Goal: Task Accomplishment & Management: Use online tool/utility

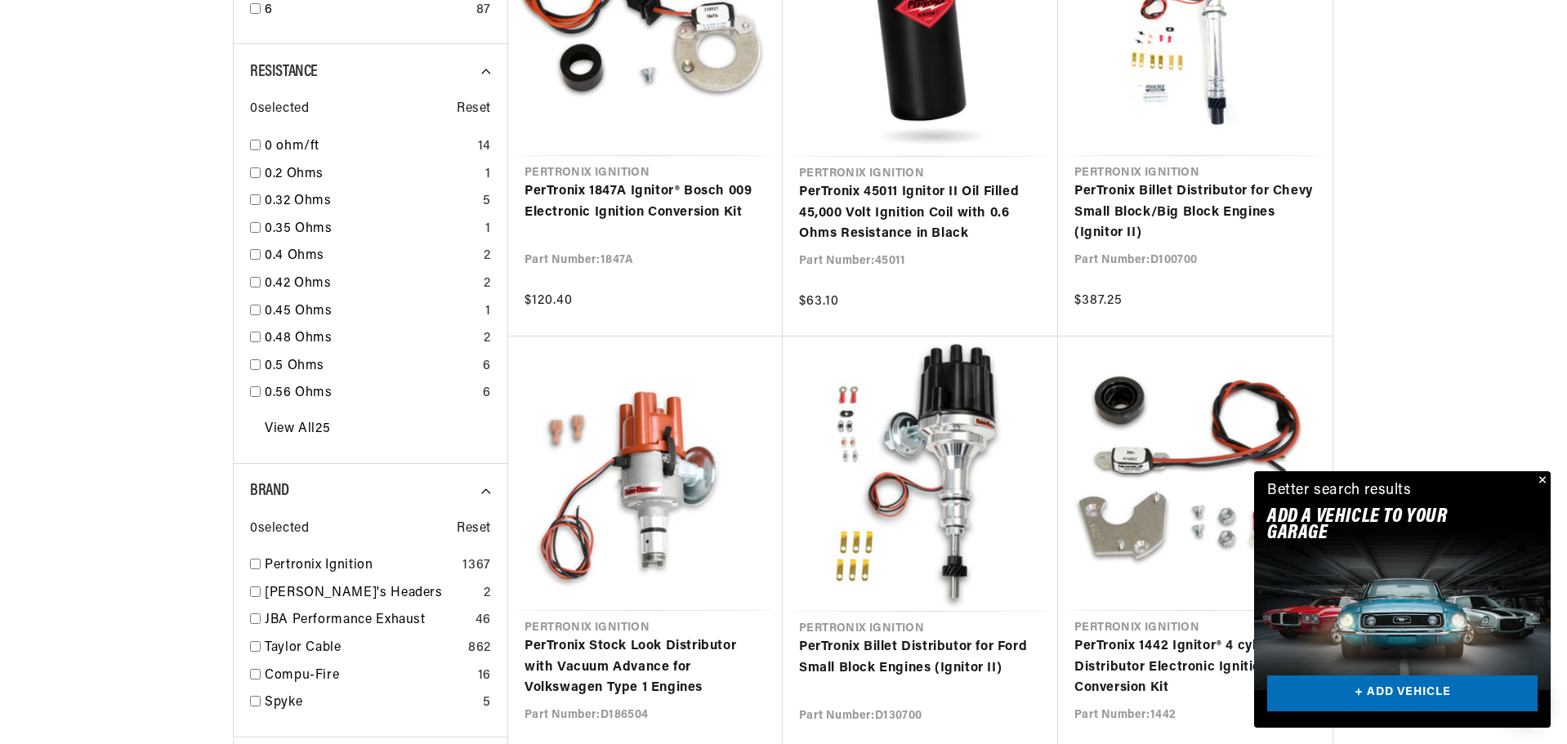
scroll to position [1553, 0]
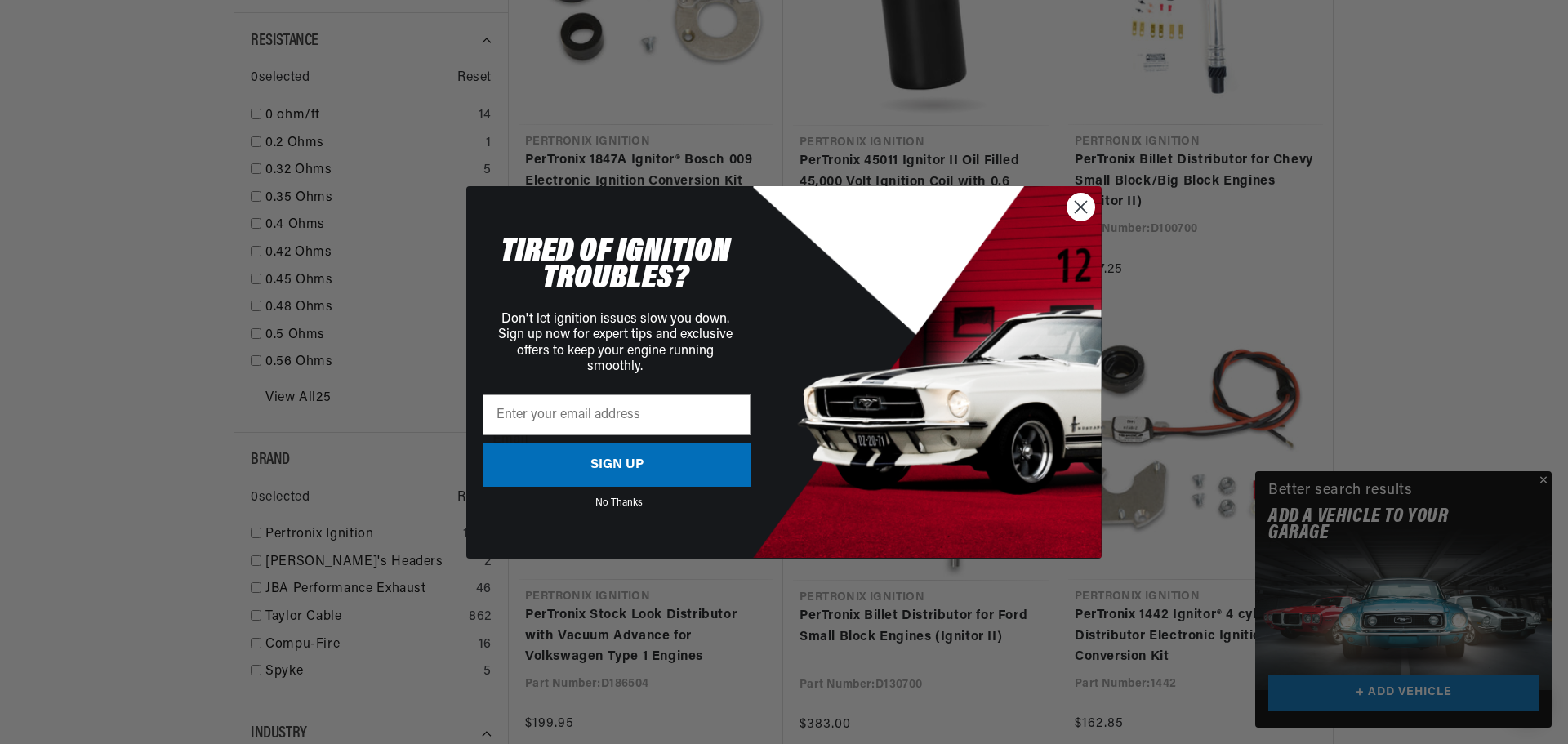
click at [1077, 206] on circle "Close dialog" at bounding box center [1080, 206] width 27 height 27
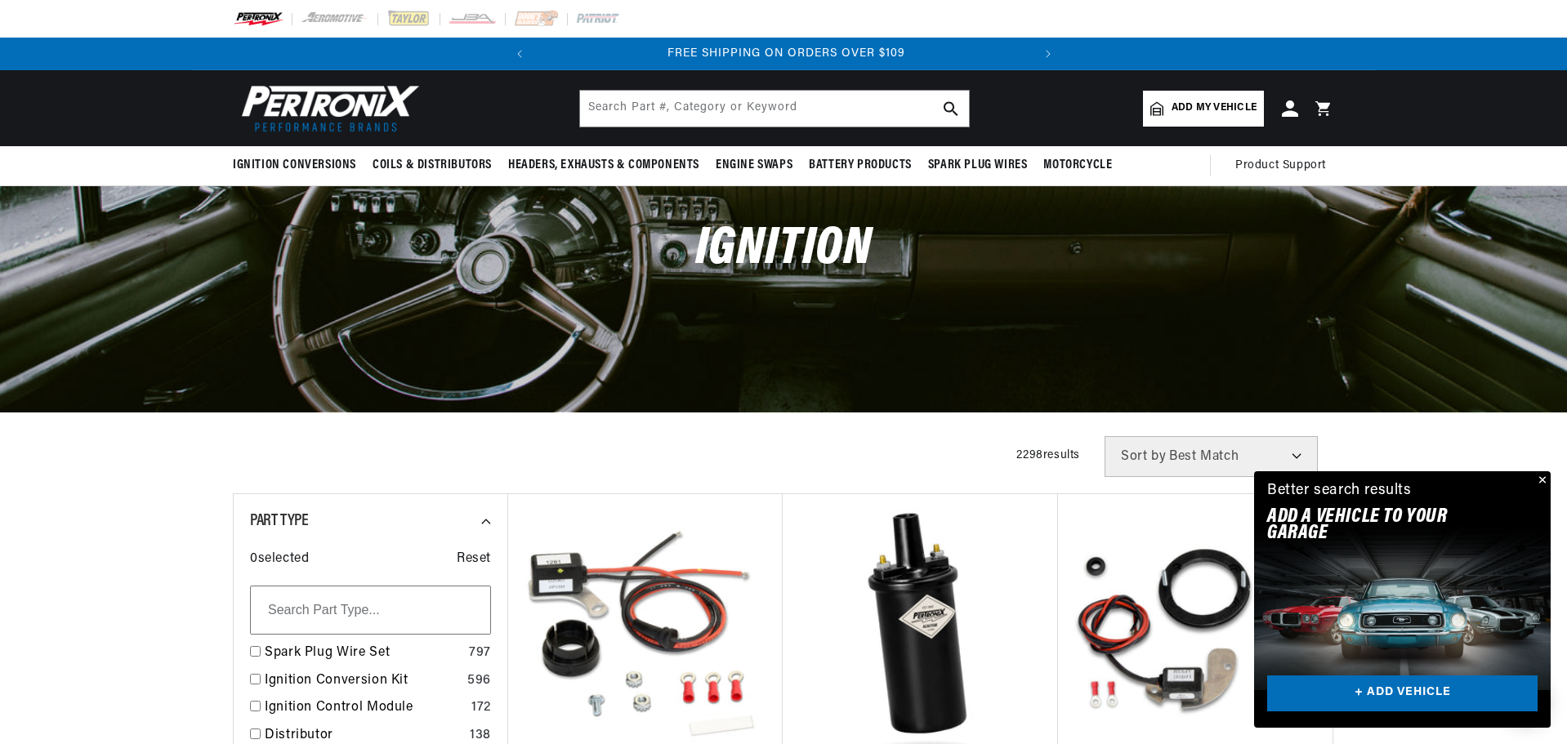
scroll to position [0, 495]
click at [743, 113] on input "text" at bounding box center [774, 109] width 389 height 36
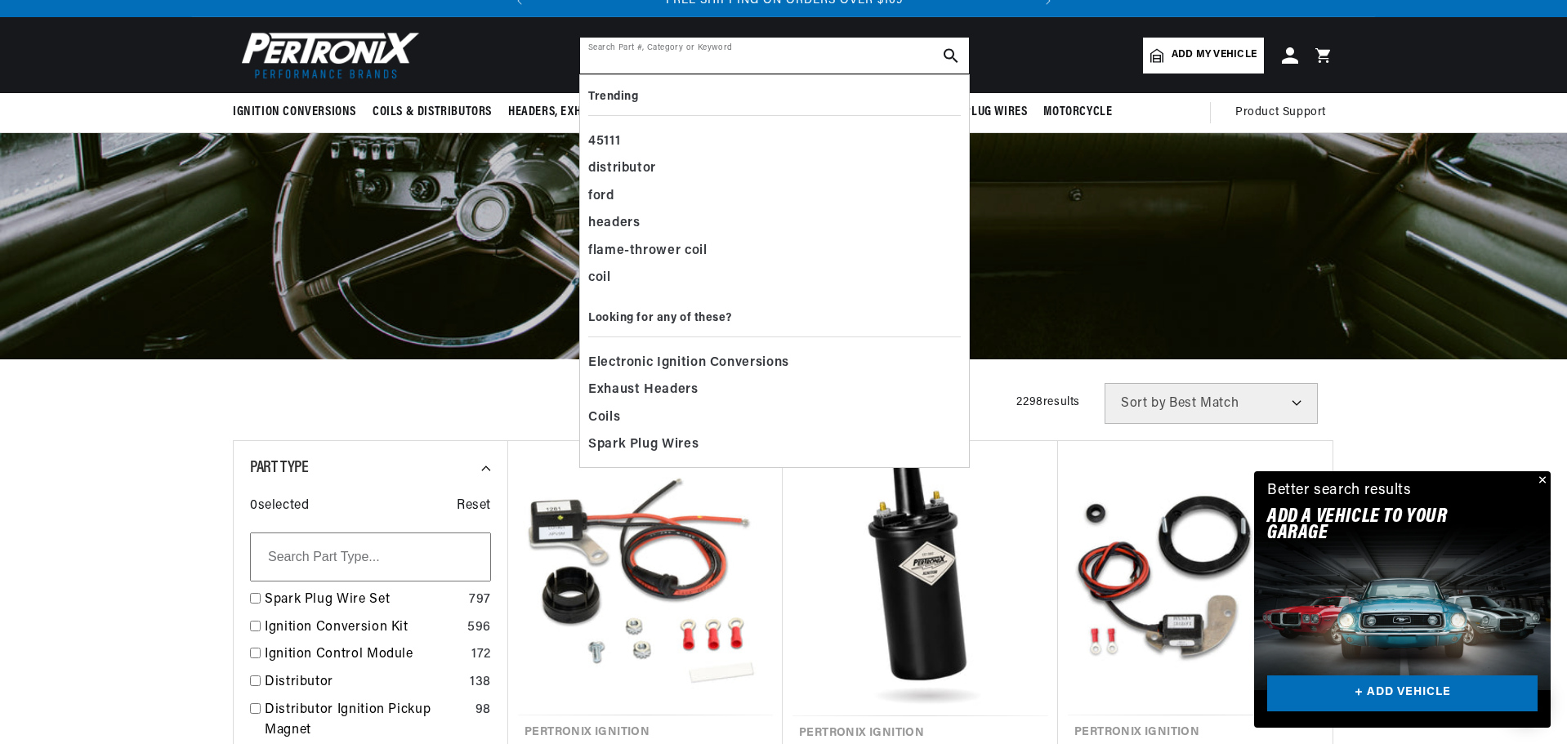
scroll to position [82, 0]
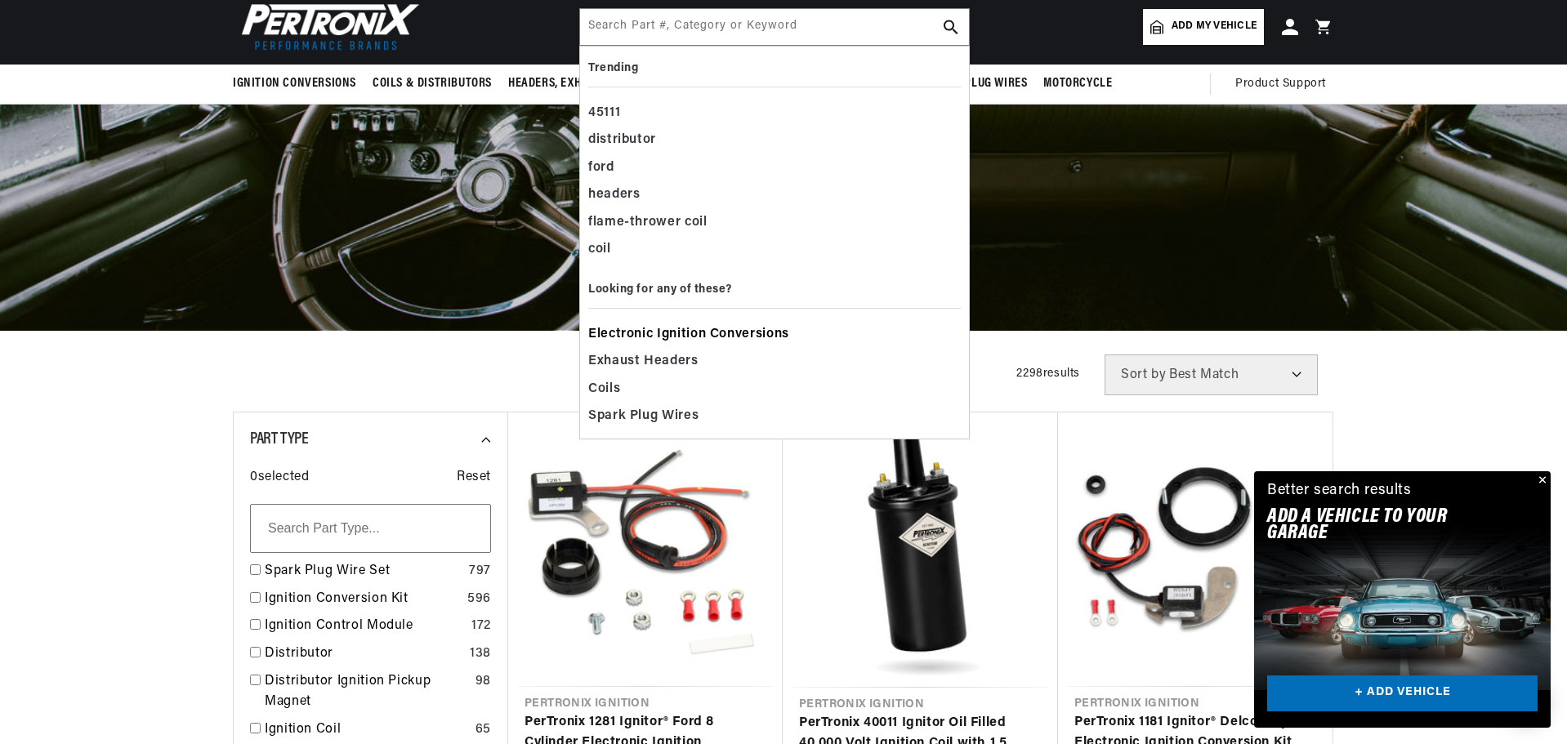
click at [622, 333] on span "Electronic Ignition Conversions" at bounding box center [688, 335] width 201 height 23
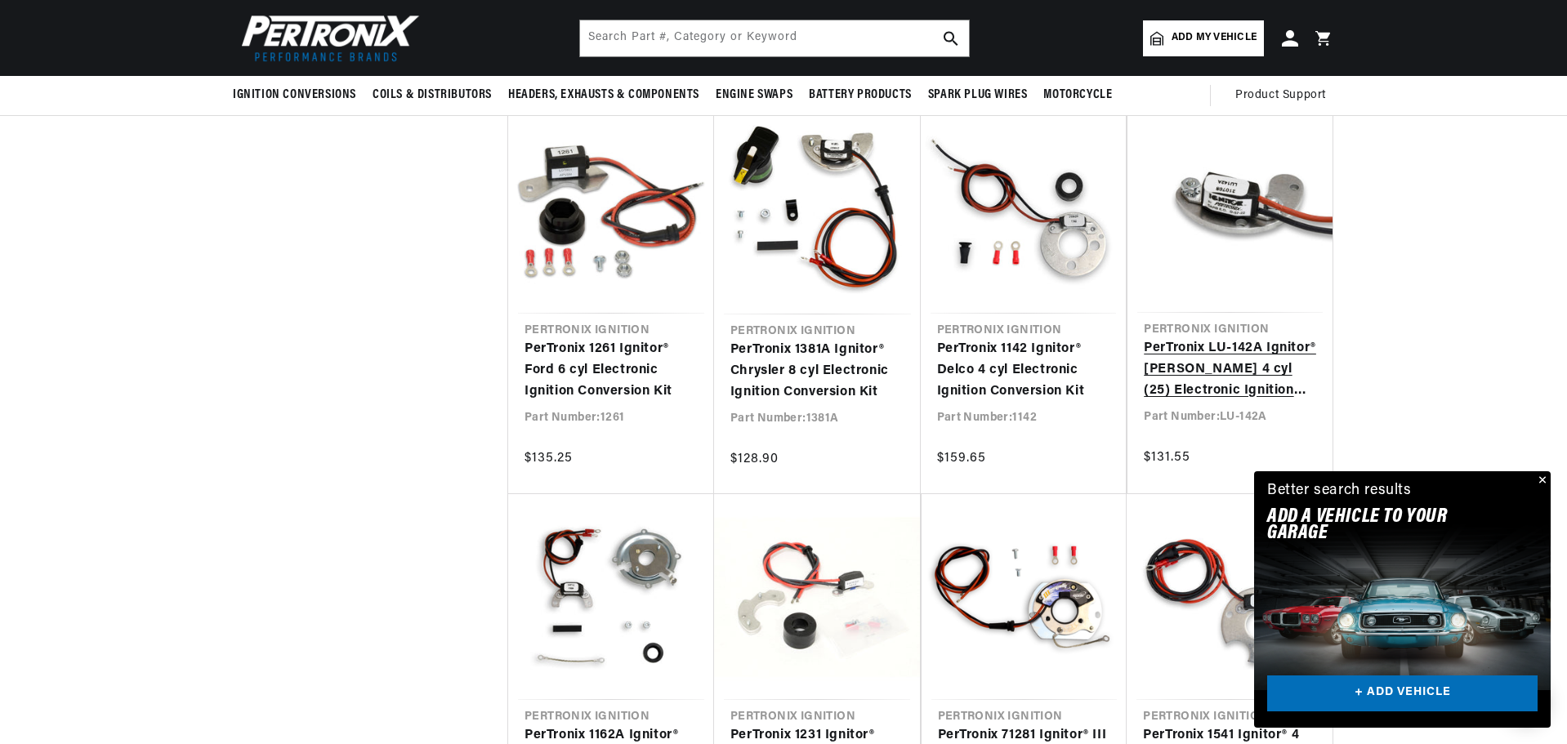
scroll to position [1389, 0]
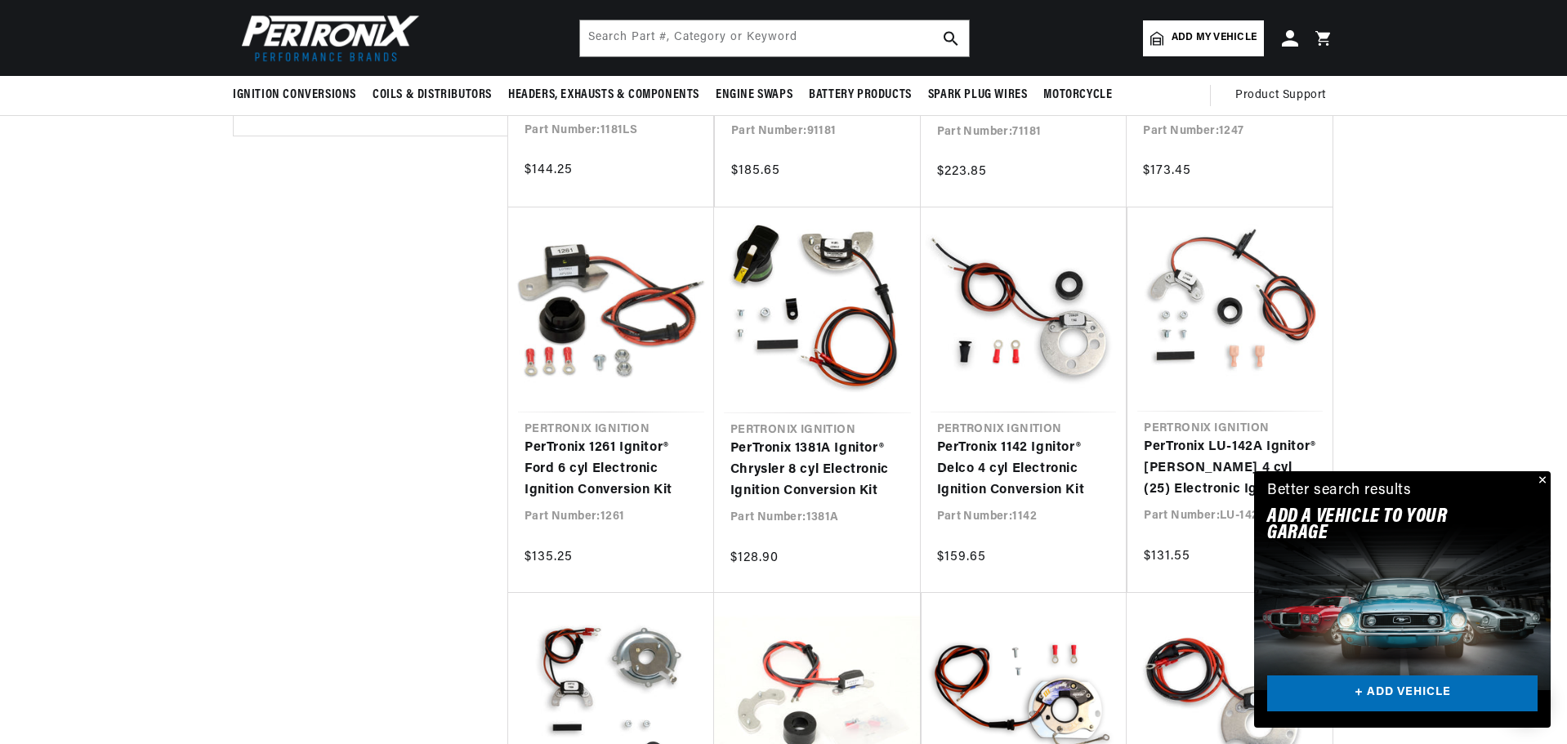
click at [1212, 38] on span "Add my vehicle" at bounding box center [1214, 38] width 85 height 16
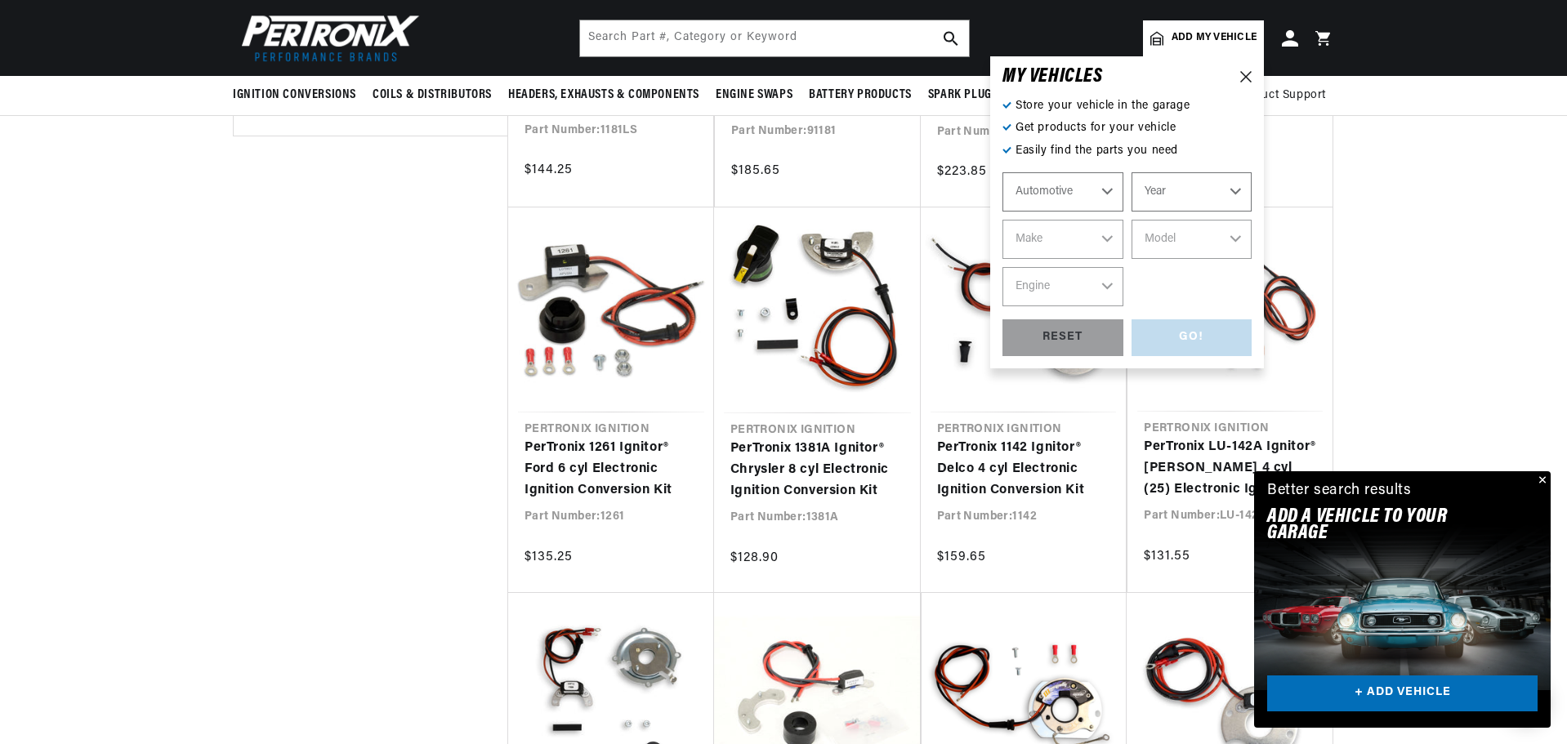
scroll to position [0, 495]
click at [1107, 190] on select "Automotive Agricultural Industrial Marine Motorcycle" at bounding box center [1063, 191] width 121 height 39
click at [1003, 172] on select "Automotive Agricultural Industrial Marine Motorcycle" at bounding box center [1063, 191] width 121 height 39
click at [1227, 194] on select "Year 2024 2023 2022 2021 2020 2019 2018 2017 2016 2015 2014 2013 2012 2011 2010…" at bounding box center [1192, 191] width 121 height 39
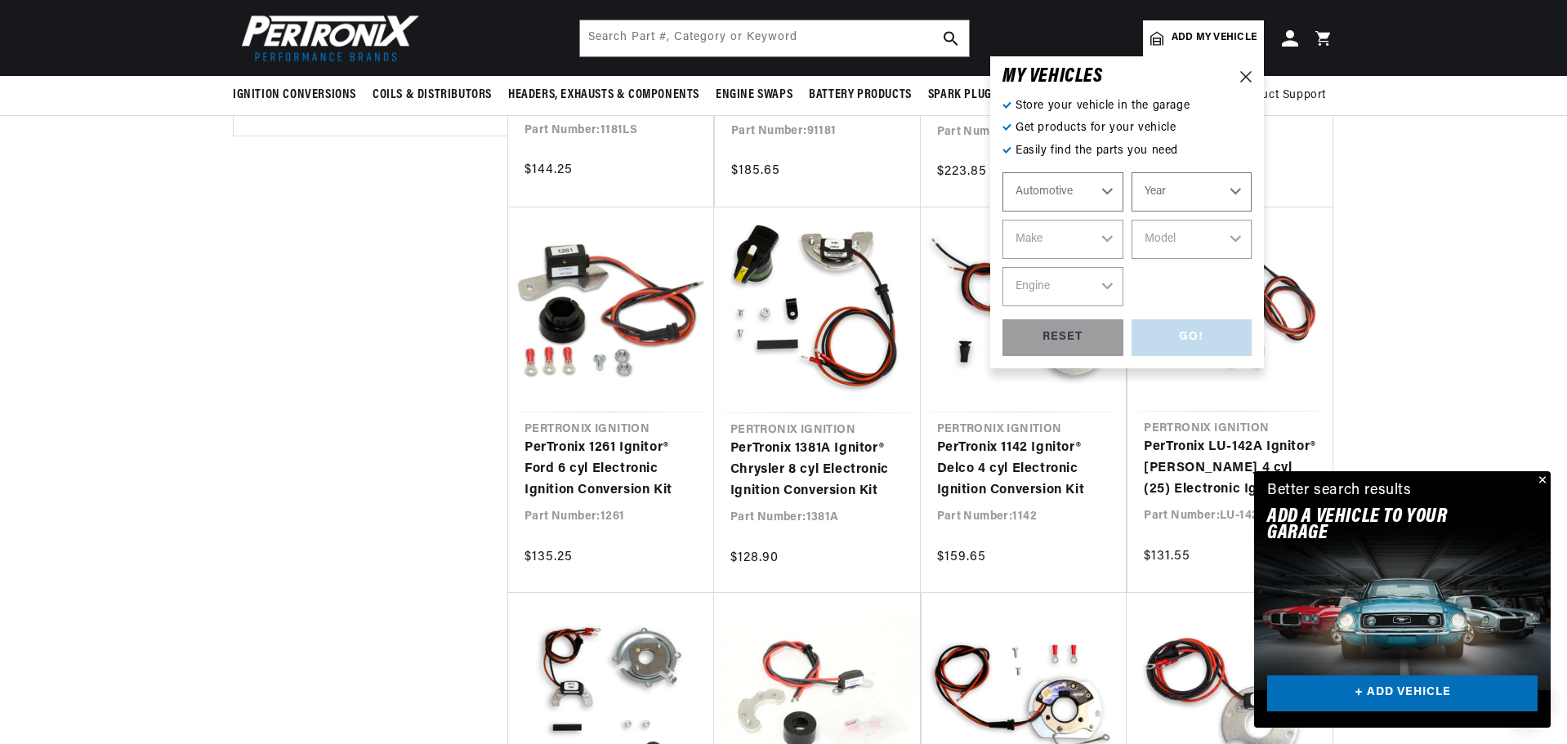
select select "1978"
click at [1132, 172] on select "Year 2024 2023 2022 2021 2020 2019 2018 2017 2016 2015 2014 2013 2012 2011 2010…" at bounding box center [1192, 191] width 121 height 39
select select "1978"
click at [1106, 237] on select "Make Alfa Romeo American Motors Audi Avanti BMW Buick Cadillac Checker Chevrole…" at bounding box center [1063, 239] width 121 height 39
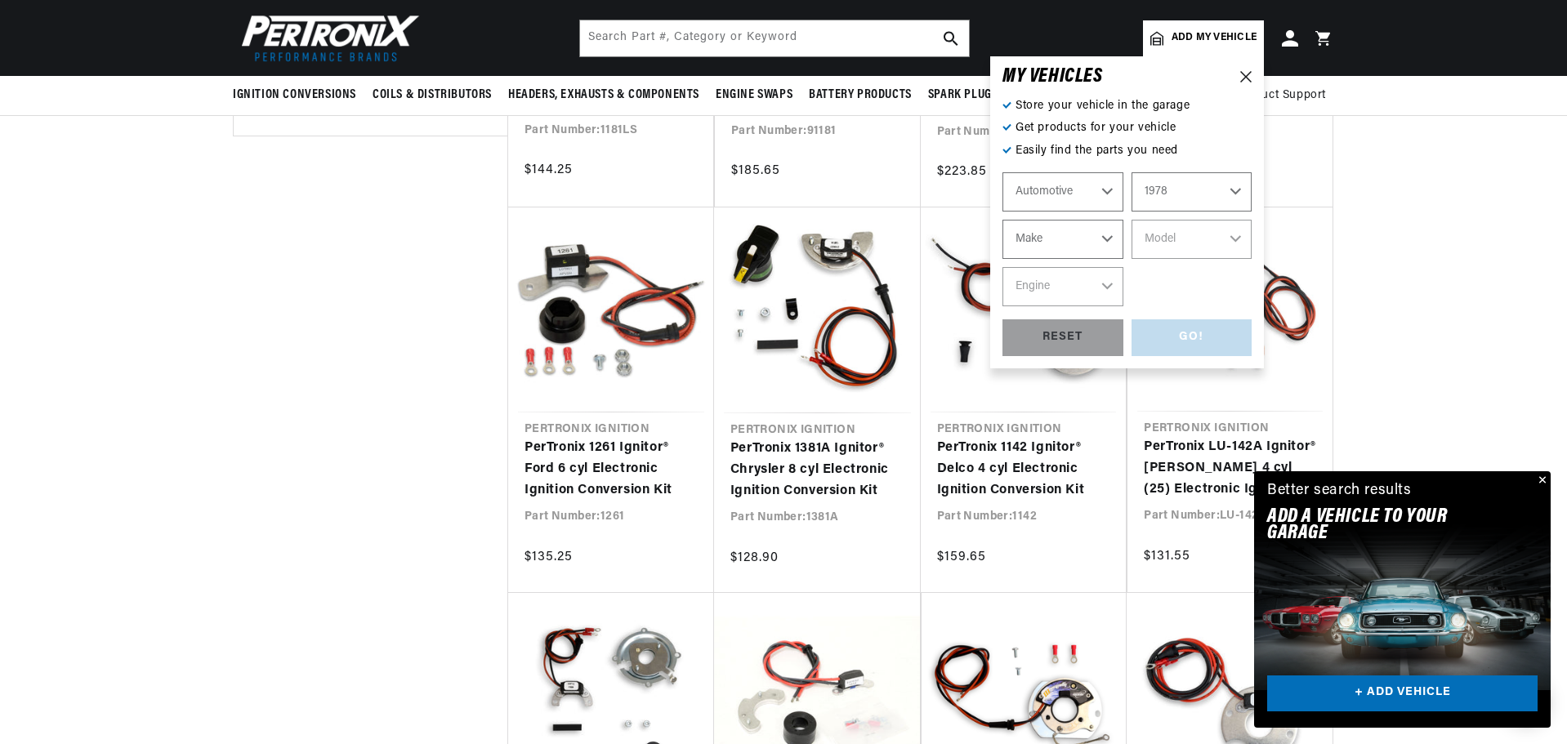
select select "Ford"
click at [1003, 220] on select "Make Alfa Romeo American Motors Audi Avanti BMW Buick Cadillac Checker Chevrole…" at bounding box center [1063, 239] width 121 height 39
select select "Ford"
click at [1235, 239] on select "Model B-100 Bronco E-100 Econoline E-100 Econoline Club Wagon E-150 Econoline E…" at bounding box center [1192, 239] width 121 height 39
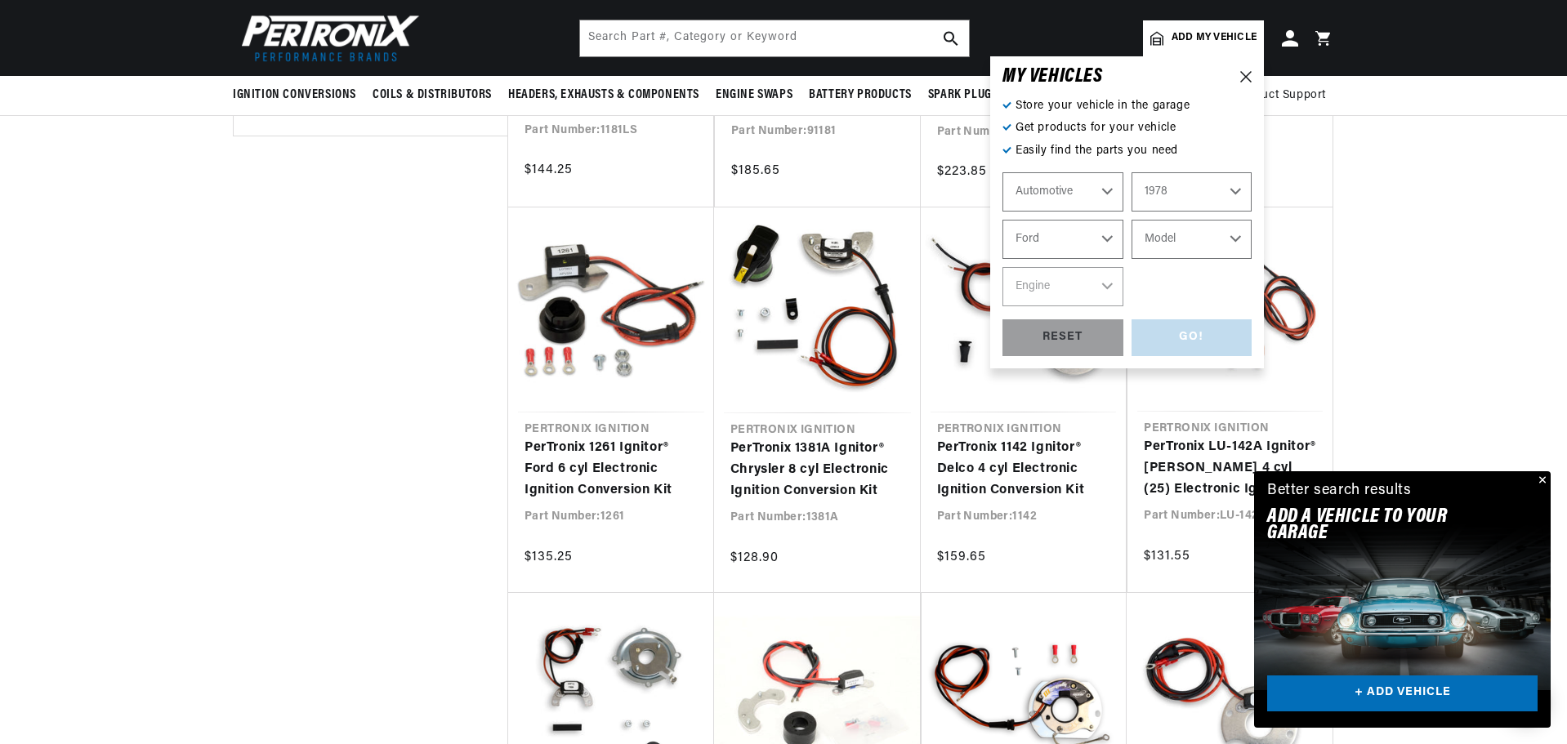
select select "Pinto"
click at [1132, 220] on select "Model B-100 Bronco E-100 Econoline E-100 Econoline Club Wagon E-150 Econoline E…" at bounding box center [1192, 239] width 121 height 39
select select "Pinto"
click at [1107, 279] on select "Engine 2.3L" at bounding box center [1063, 286] width 121 height 39
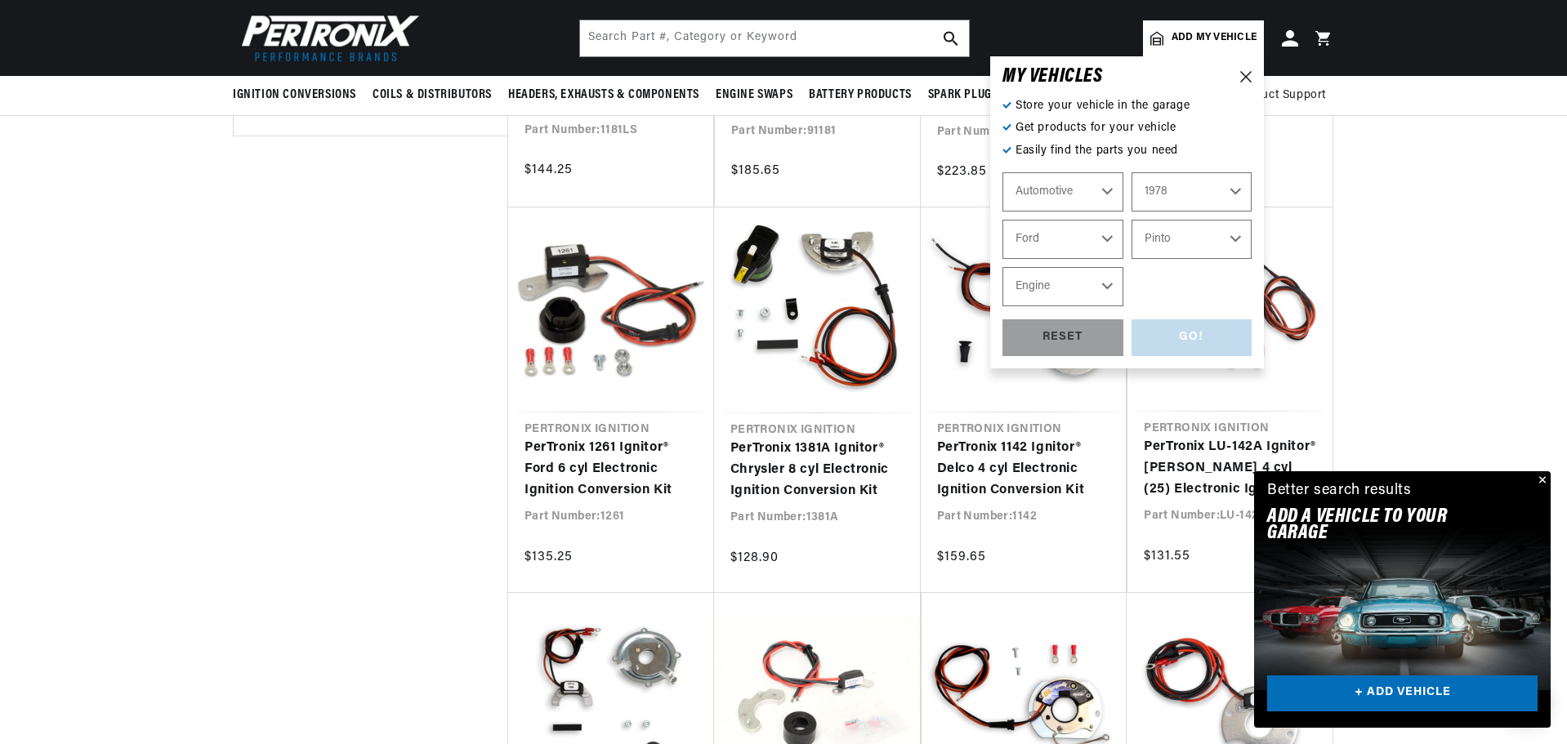
click at [1237, 197] on select "2024 2023 2022 2021 2020 2019 2018 2017 2016 2015 2014 2013 2012 2011 2010 2009…" at bounding box center [1192, 191] width 121 height 39
click at [1132, 172] on select "2024 2023 2022 2021 2020 2019 2018 2017 2016 2015 2014 2013 2012 2011 2010 2009…" at bounding box center [1192, 191] width 121 height 39
select select "1973"
click at [1106, 279] on select "Engine 2.3L 98cid / 1.6L 122cid / 2.0L" at bounding box center [1063, 286] width 121 height 39
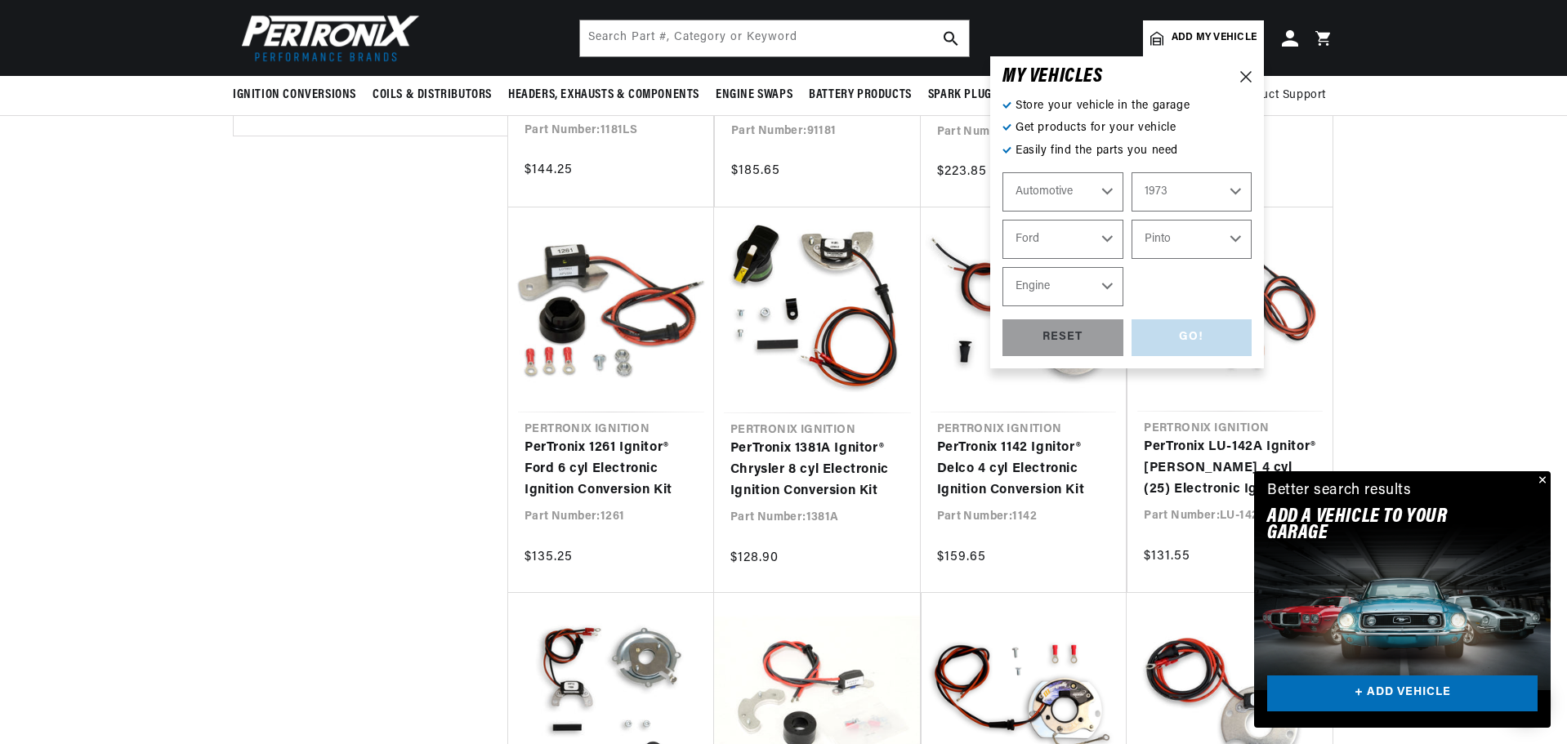
select select "98cid-1.6L"
click at [1003, 267] on select "Engine 2.3L 98cid / 1.6L 122cid / 2.0L" at bounding box center [1063, 286] width 121 height 39
select select "98cid-1.6L"
click at [1170, 333] on div "GO!" at bounding box center [1192, 337] width 121 height 37
